Goal: Task Accomplishment & Management: Manage account settings

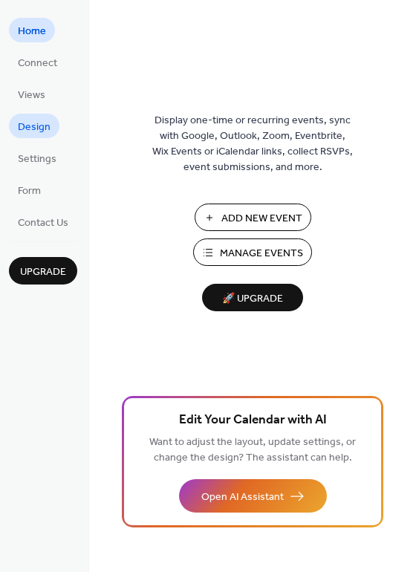
click at [36, 124] on span "Design" at bounding box center [34, 128] width 33 height 16
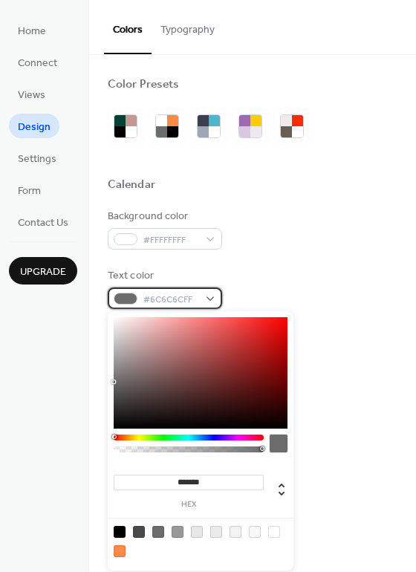
click at [197, 302] on span "#6C6C6CFF" at bounding box center [170, 300] width 55 height 16
drag, startPoint x: 112, startPoint y: 396, endPoint x: 104, endPoint y: 443, distance: 48.2
click at [104, 443] on body "Home Connect Views Design Settings Form Contact Us Upgrade Design Upgrade Color…" at bounding box center [208, 286] width 416 height 572
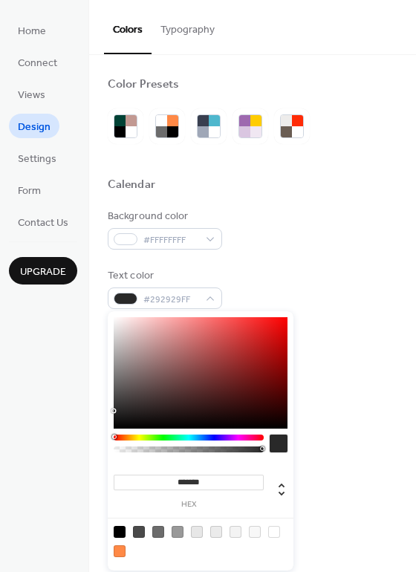
type input "*******"
drag, startPoint x: 115, startPoint y: 411, endPoint x: 111, endPoint y: 451, distance: 41.0
click at [111, 451] on div "******* hex" at bounding box center [201, 440] width 186 height 259
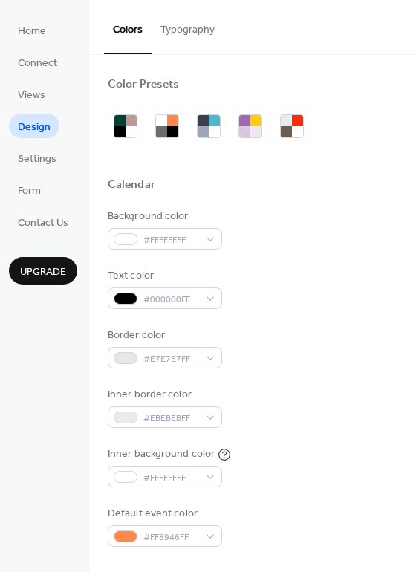
click at [339, 318] on div "Background color #FFFFFFFF Text color #000000FF Border color #E7E7E7FF Inner bo…" at bounding box center [253, 378] width 290 height 338
click at [33, 154] on span "Settings" at bounding box center [37, 159] width 39 height 16
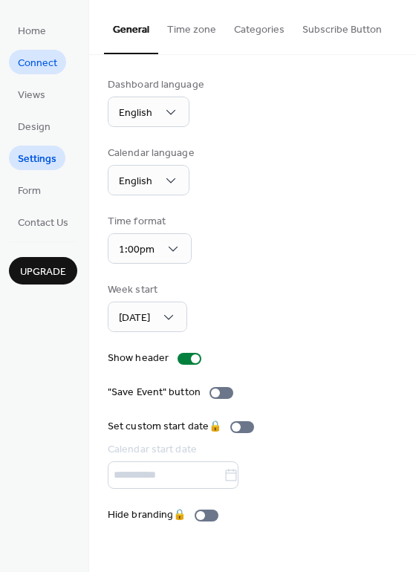
click at [40, 69] on span "Connect" at bounding box center [37, 64] width 39 height 16
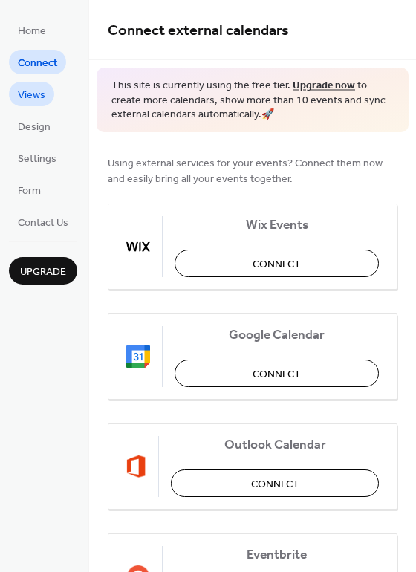
click at [33, 91] on span "Views" at bounding box center [31, 96] width 27 height 16
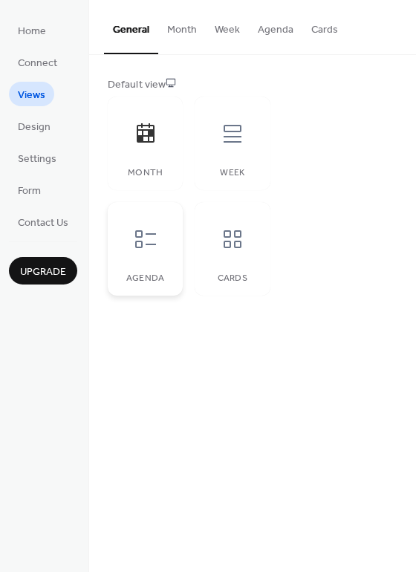
click at [157, 251] on div at bounding box center [145, 239] width 45 height 45
click at [169, 150] on div "Month" at bounding box center [145, 144] width 75 height 94
